Goal: Information Seeking & Learning: Find specific fact

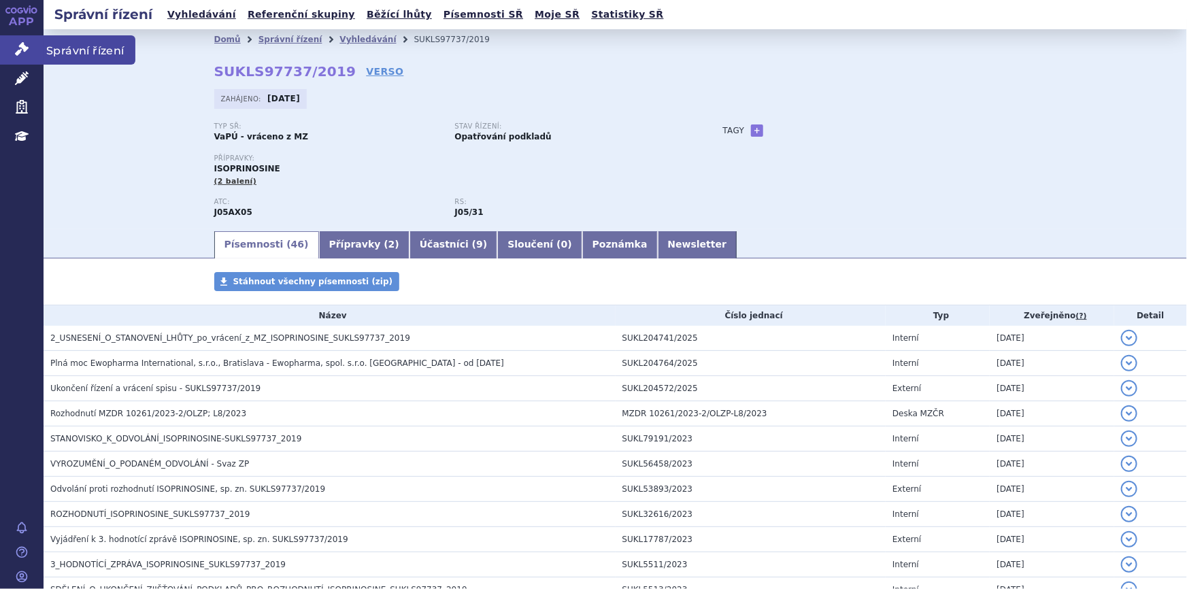
click at [17, 52] on icon at bounding box center [22, 49] width 14 height 14
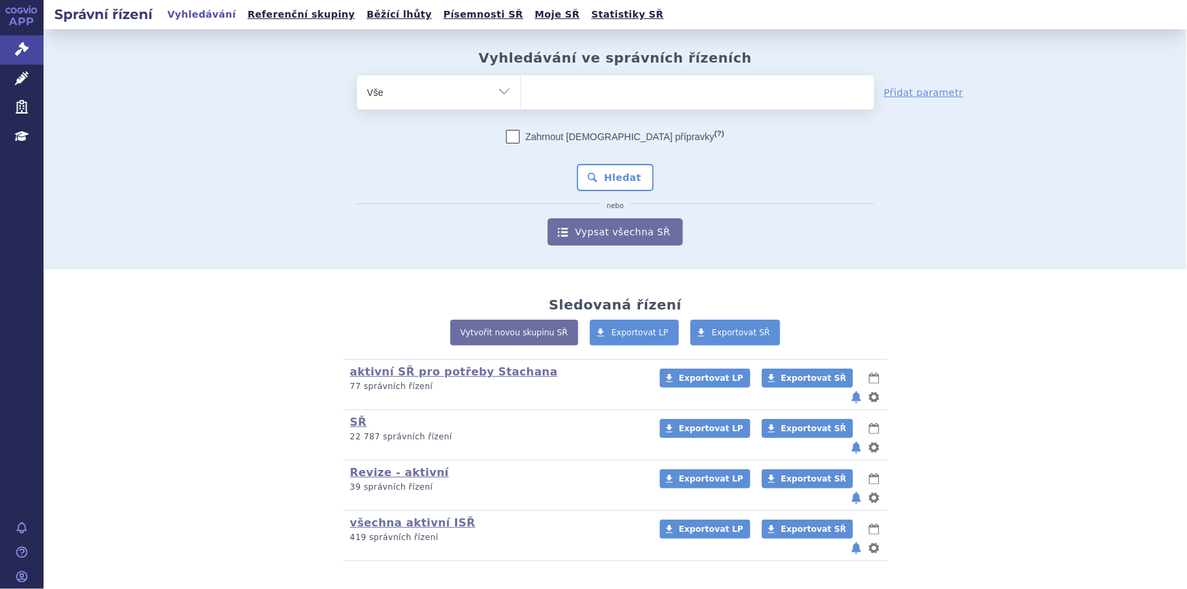
click at [539, 93] on ul at bounding box center [697, 90] width 353 height 29
click at [521, 93] on select at bounding box center [520, 92] width 1 height 34
click at [574, 97] on ul at bounding box center [697, 90] width 353 height 29
click at [521, 97] on select at bounding box center [520, 92] width 1 height 34
paste input "SUKLS82260/2025"
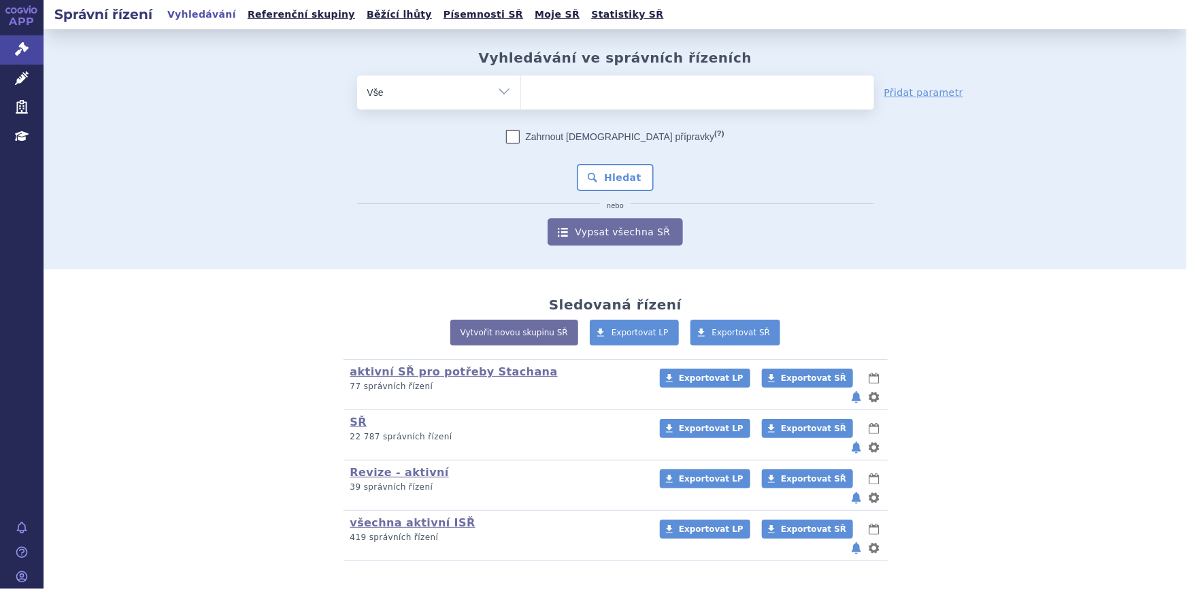
type input "SUKLS82260/2025"
select select "SUKLS82260/2025"
click at [594, 160] on div "Zahrnout bratrské přípravky (?) * Pozor, hledání dle vyhledávacího parametru In…" at bounding box center [615, 188] width 517 height 116
click at [597, 177] on button "Hledat" at bounding box center [615, 177] width 77 height 27
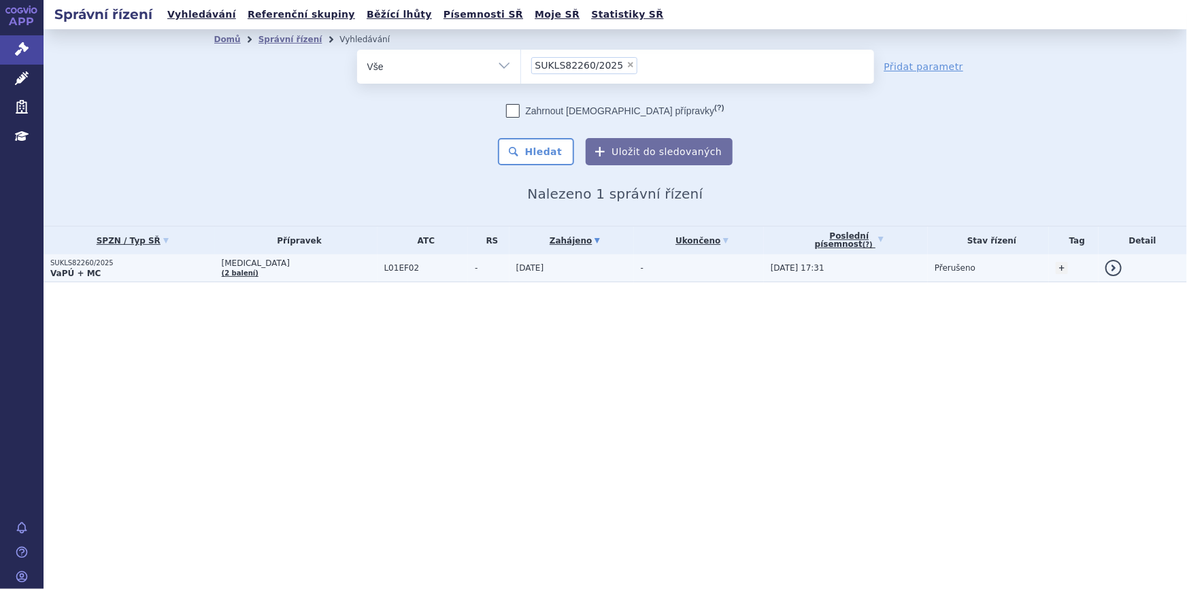
click at [401, 279] on td "L01EF02" at bounding box center [423, 268] width 91 height 28
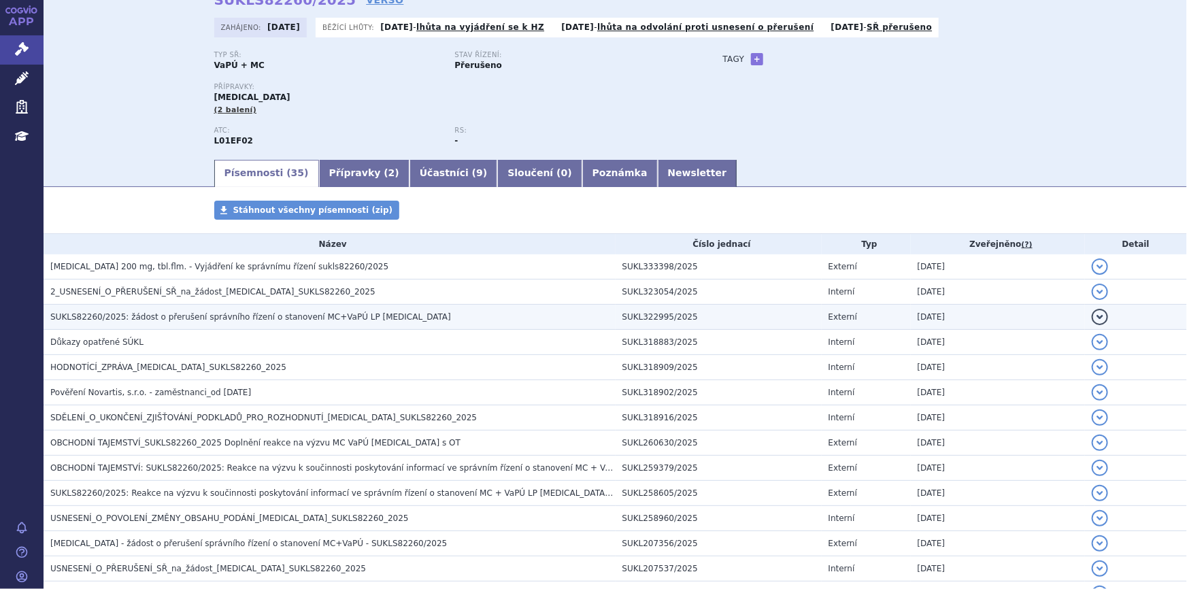
scroll to position [185, 0]
